Goal: Check status: Check status

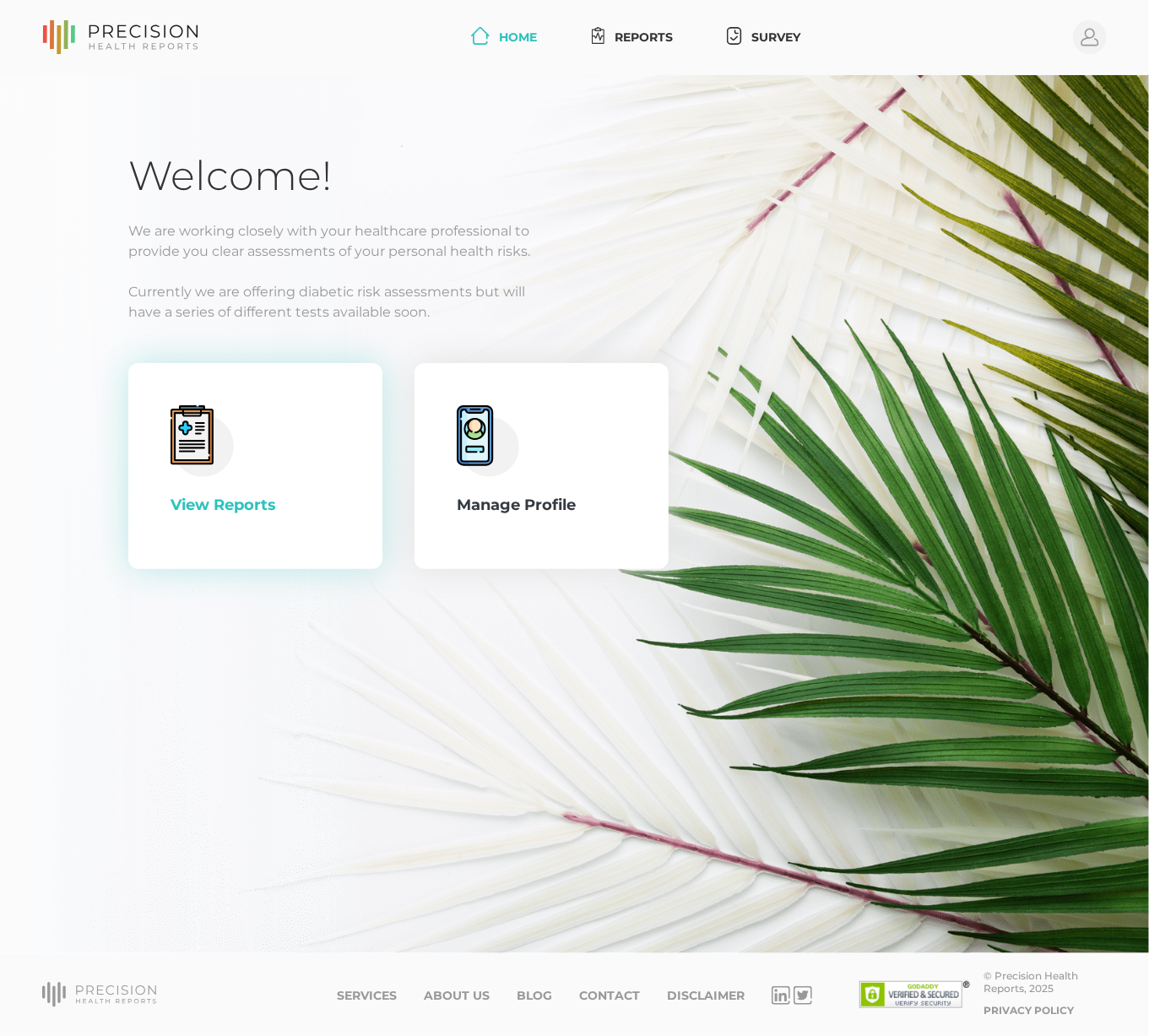
click at [184, 440] on icon at bounding box center [191, 436] width 27 height 31
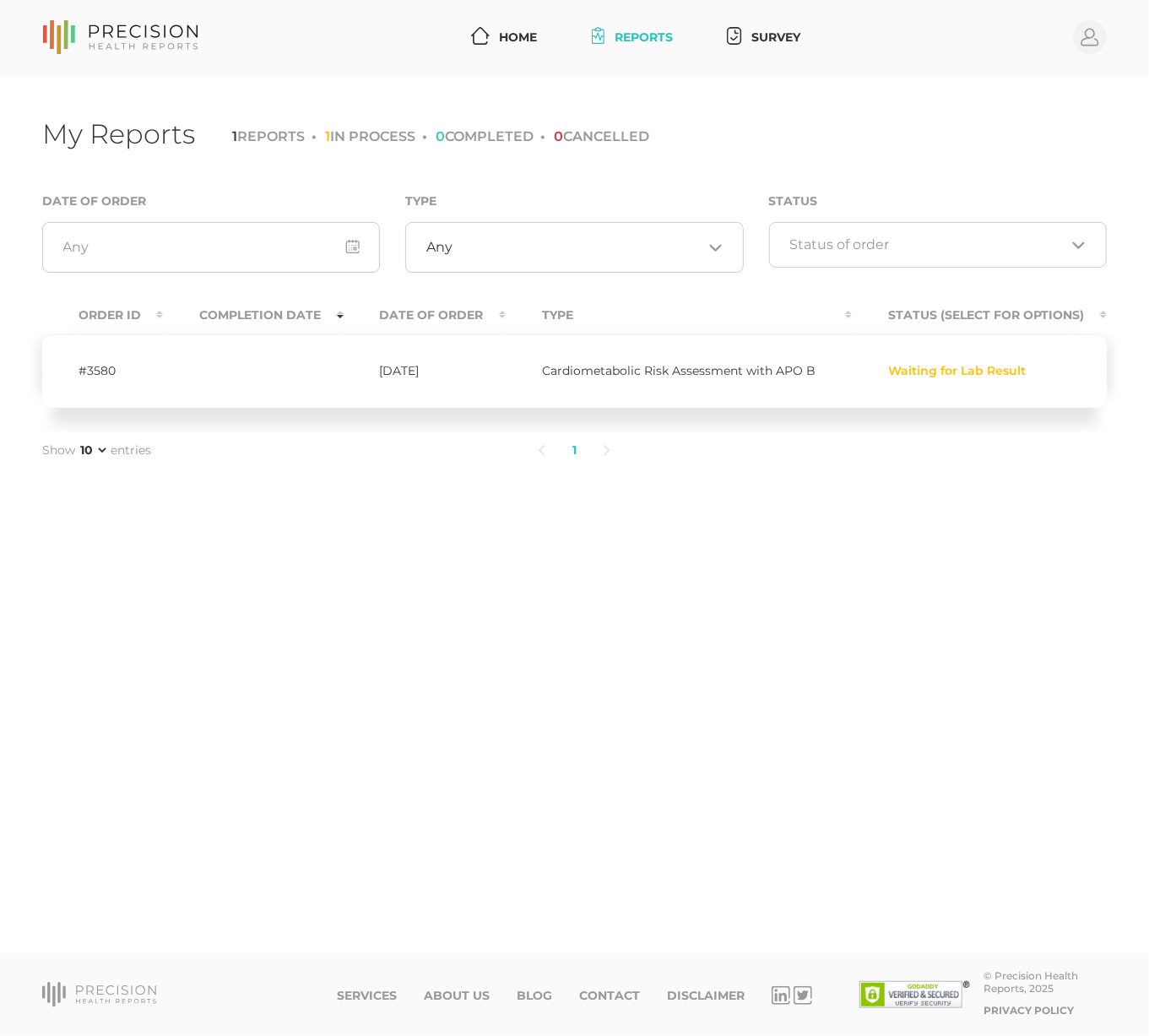
click at [207, 376] on td at bounding box center [253, 370] width 180 height 74
click at [102, 367] on td "#3580" at bounding box center [102, 370] width 121 height 74
click at [975, 372] on span "Waiting for Lab Result" at bounding box center [957, 371] width 138 height 14
click at [134, 40] on icon at bounding box center [121, 37] width 156 height 35
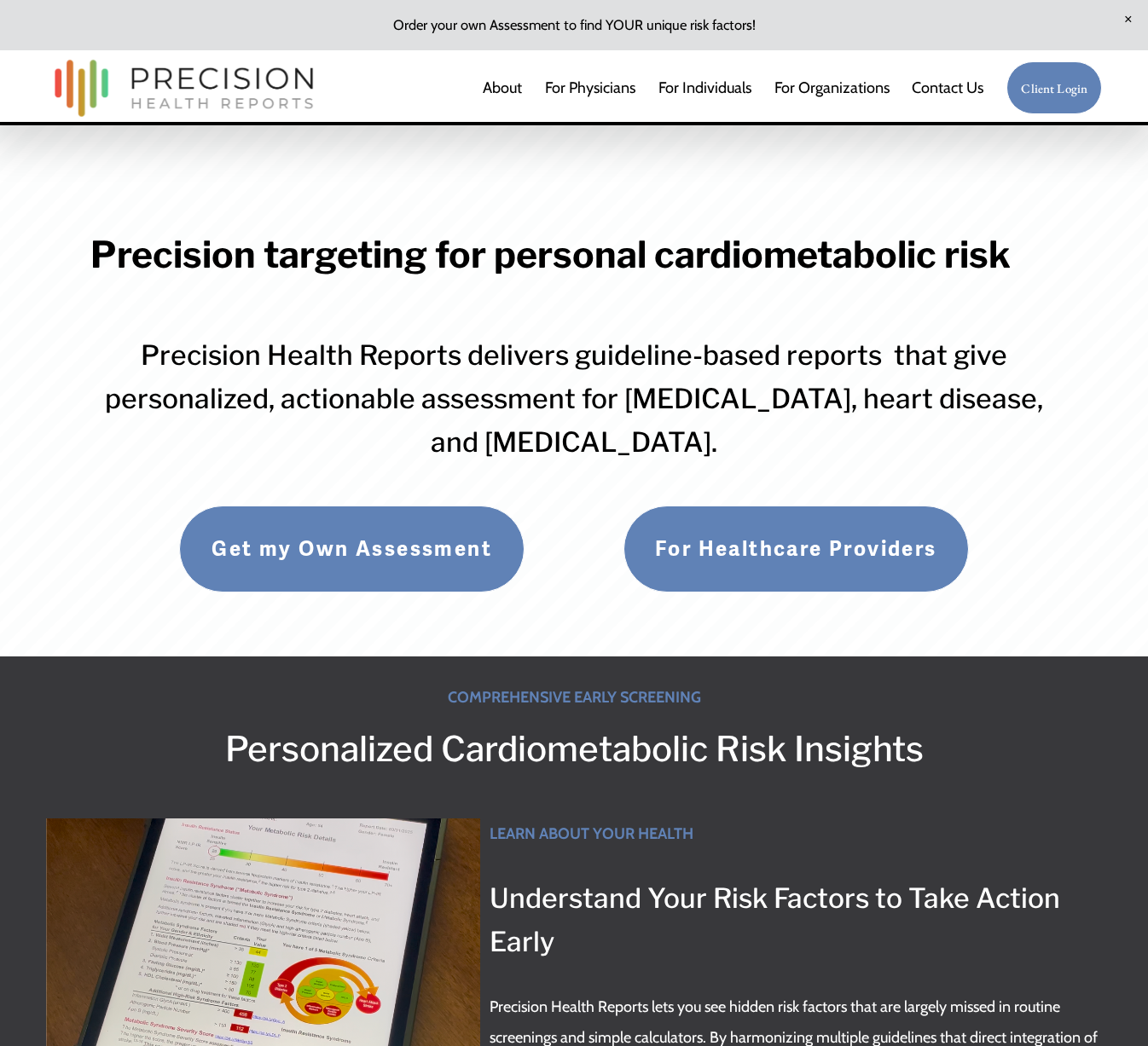
click at [1075, 80] on link "Client Login" at bounding box center [1053, 88] width 96 height 53
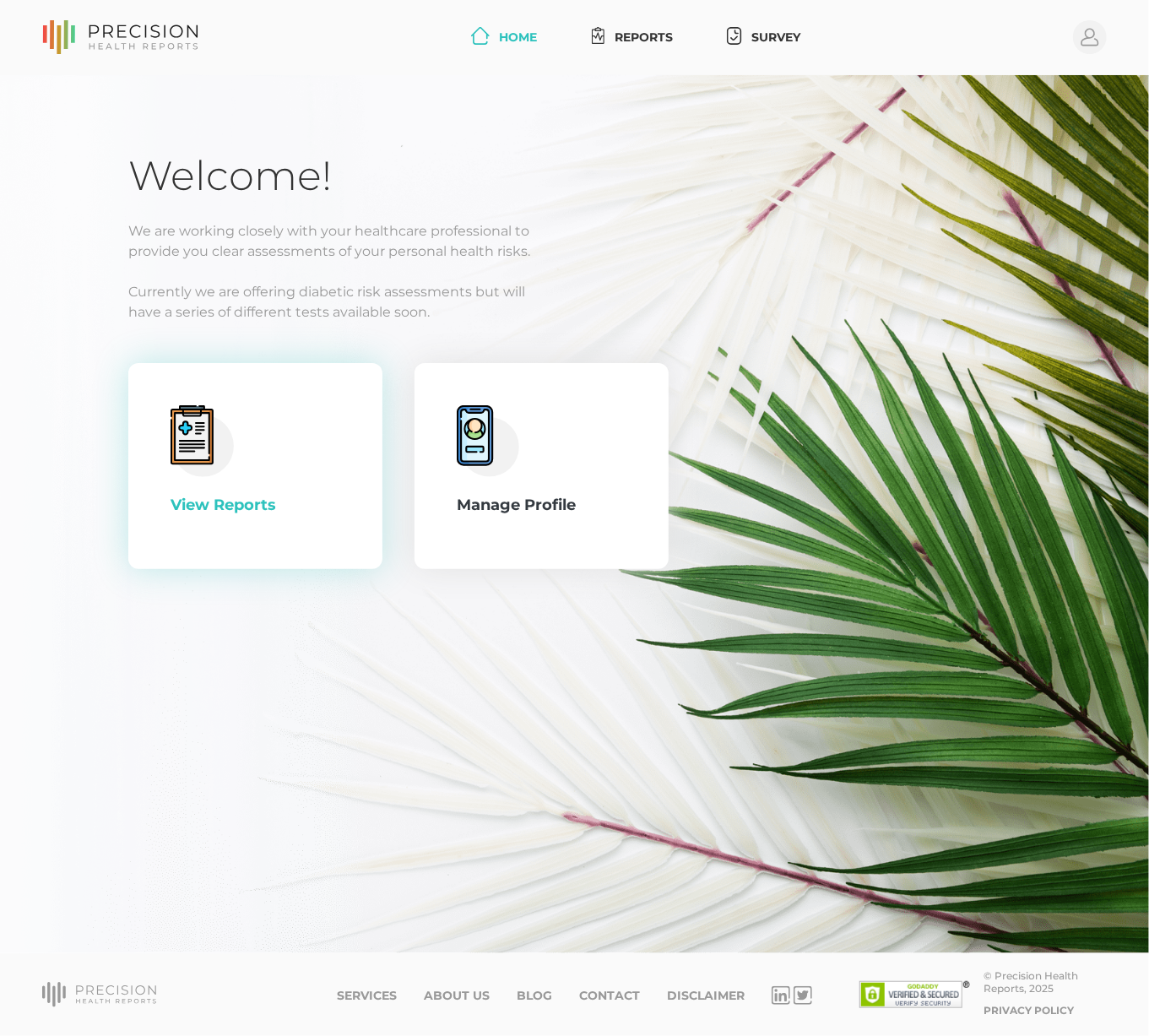
click at [223, 457] on circle at bounding box center [202, 445] width 62 height 62
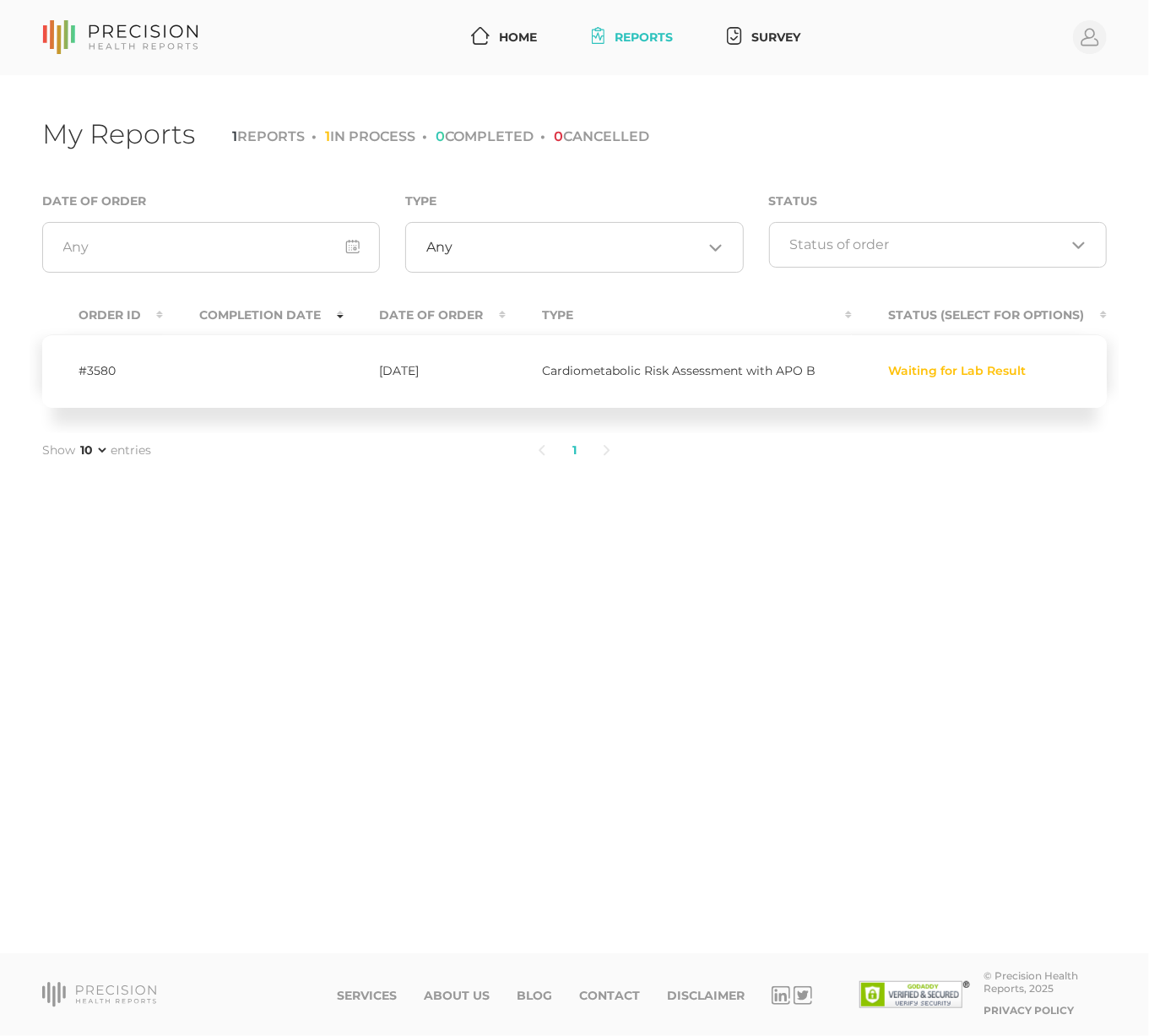
click at [186, 55] on link at bounding box center [121, 37] width 156 height 43
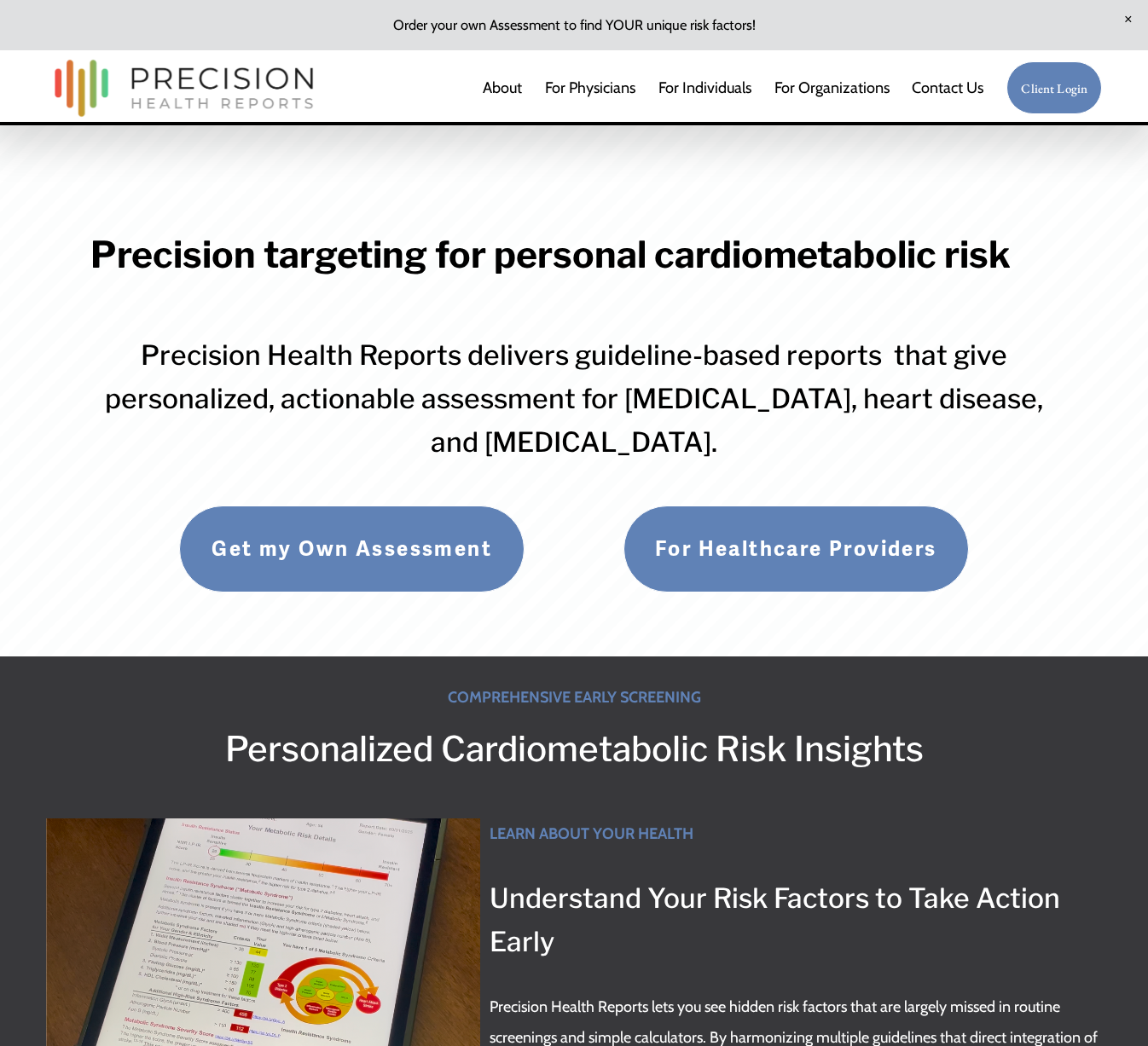
click at [347, 555] on link "Get my Own Assessment" at bounding box center [351, 548] width 345 height 87
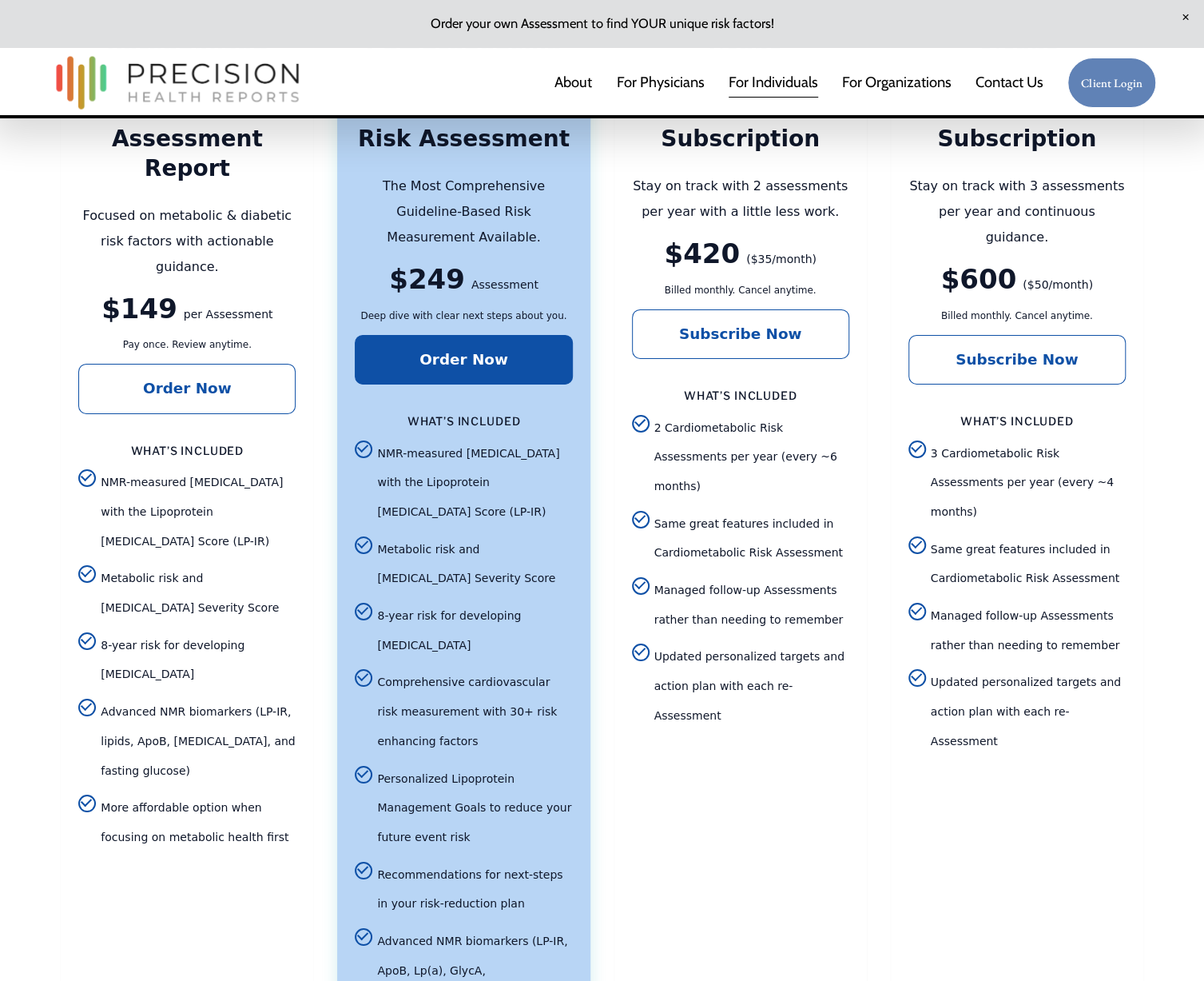
scroll to position [3014, 0]
